Goal: Task Accomplishment & Management: Use online tool/utility

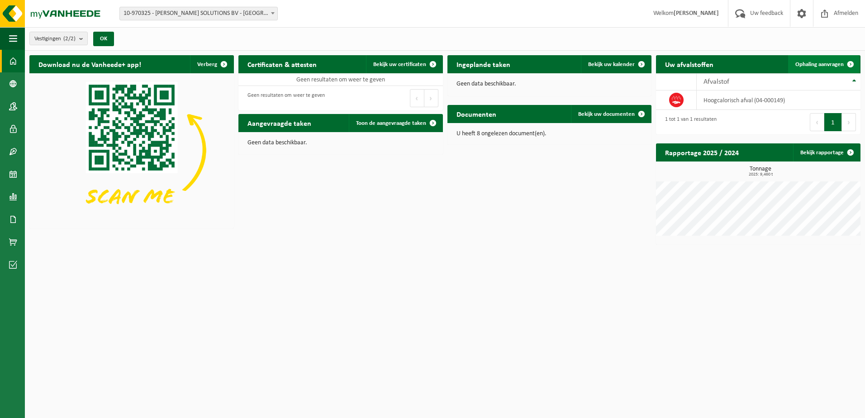
click at [825, 65] on span "Ophaling aanvragen" at bounding box center [819, 65] width 48 height 6
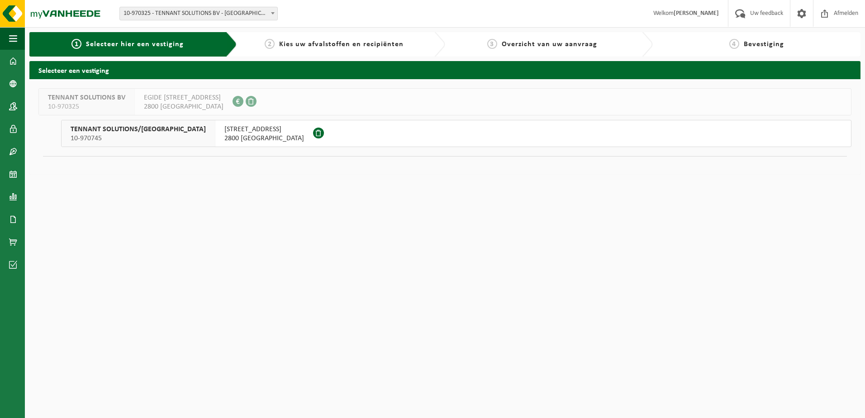
click at [224, 134] on span "2800 [GEOGRAPHIC_DATA]" at bounding box center [264, 138] width 80 height 9
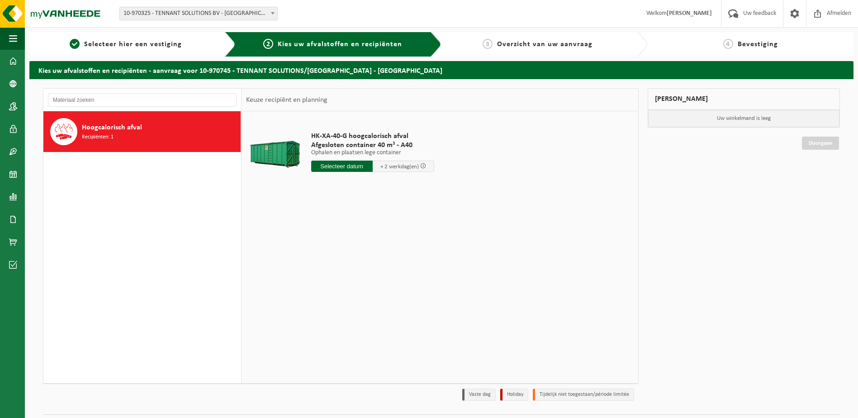
click at [346, 168] on input "text" at bounding box center [342, 166] width 62 height 11
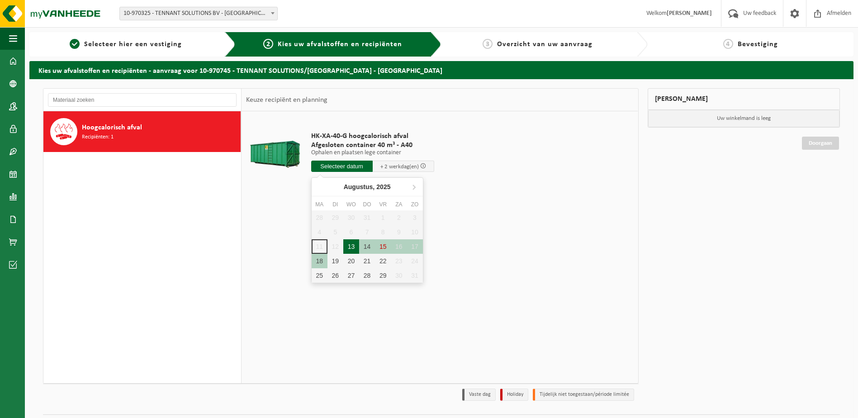
click at [352, 248] on div "13" at bounding box center [351, 246] width 16 height 14
type input "Van 2025-08-13"
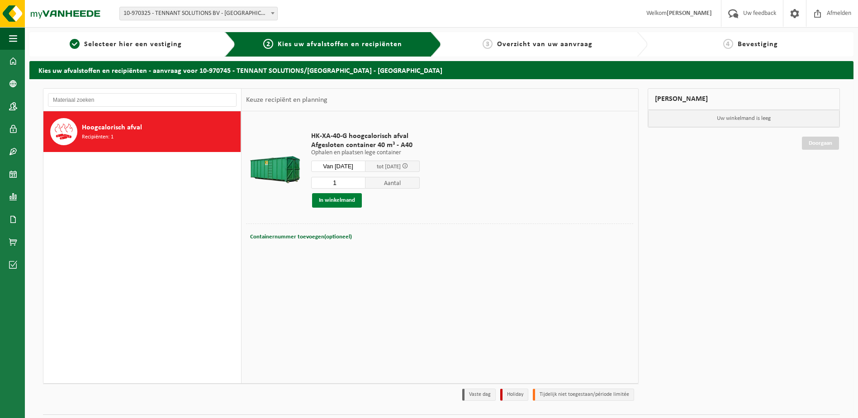
click at [351, 203] on button "In winkelmand" at bounding box center [337, 200] width 50 height 14
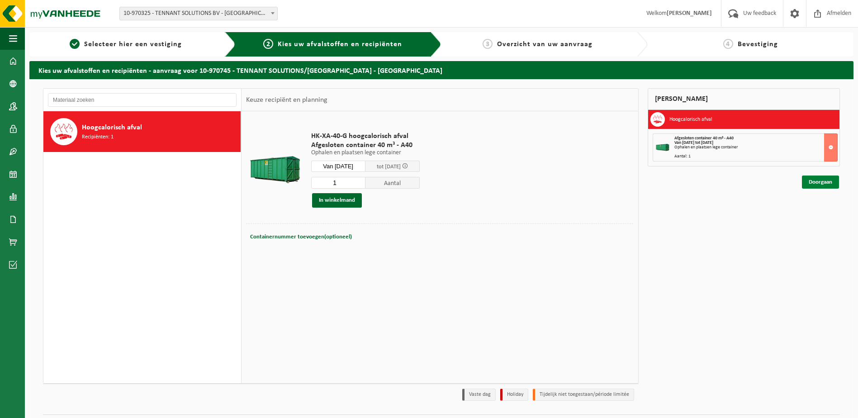
drag, startPoint x: 827, startPoint y: 181, endPoint x: 835, endPoint y: 188, distance: 10.6
click at [826, 181] on link "Doorgaan" at bounding box center [820, 182] width 37 height 13
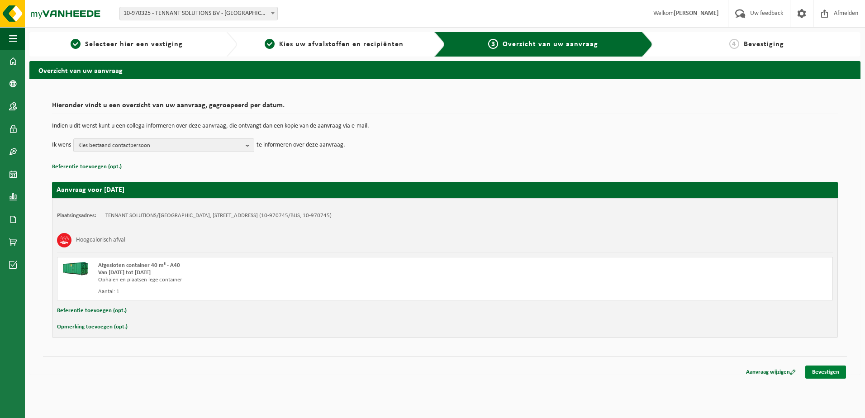
click at [821, 372] on link "Bevestigen" at bounding box center [825, 372] width 41 height 13
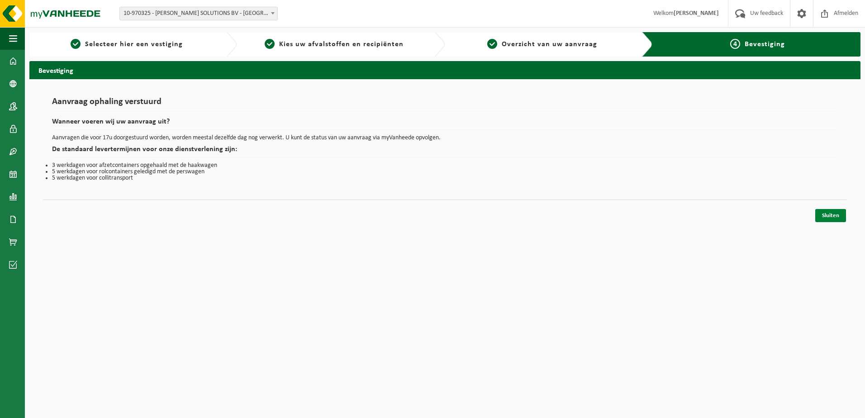
click at [828, 214] on link "Sluiten" at bounding box center [830, 215] width 31 height 13
